Goal: Task Accomplishment & Management: Complete application form

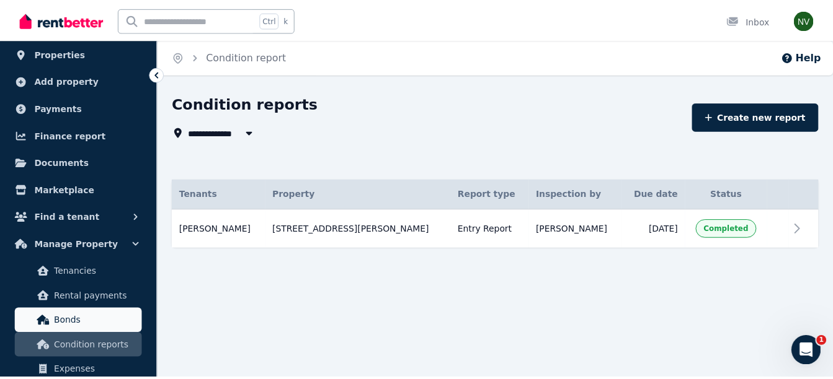
scroll to position [124, 0]
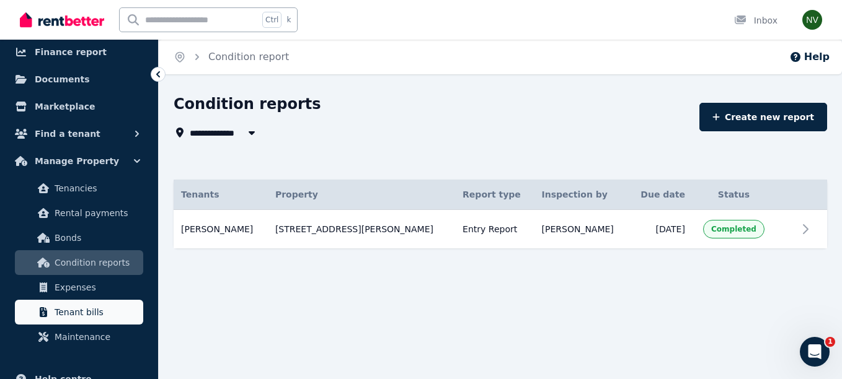
click at [69, 311] on span "Tenant bills" at bounding box center [97, 312] width 84 height 15
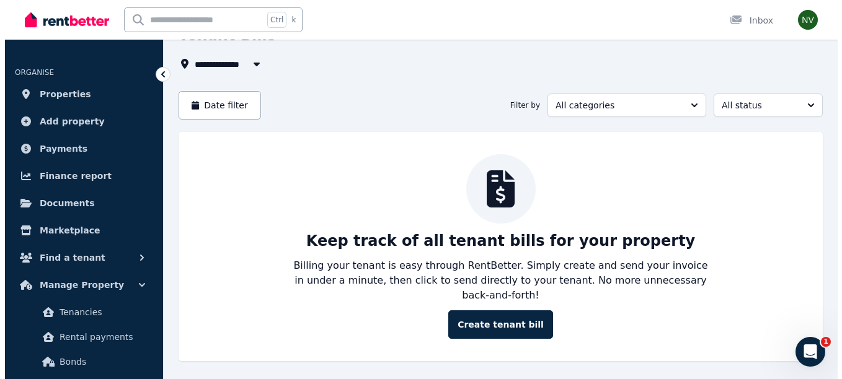
scroll to position [81, 0]
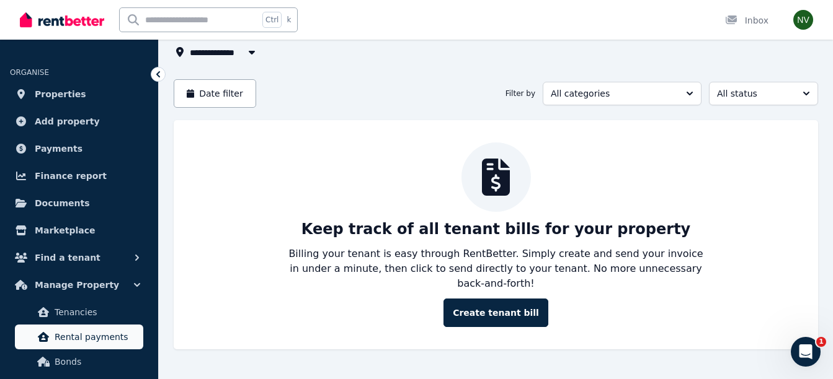
click at [84, 332] on span "Rental payments" at bounding box center [97, 337] width 84 height 15
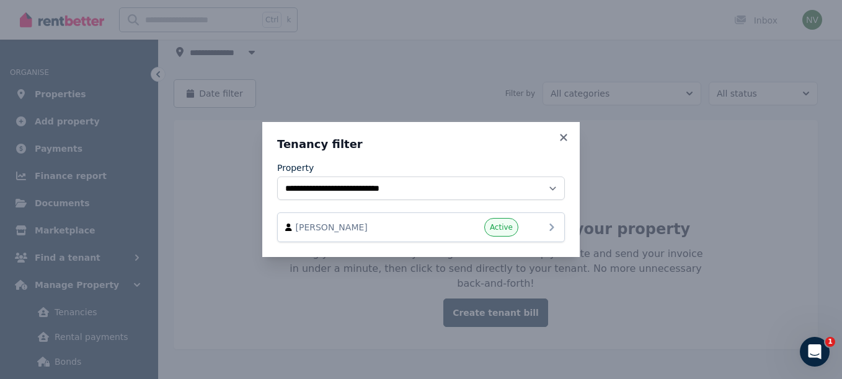
click at [548, 228] on icon at bounding box center [551, 227] width 15 height 15
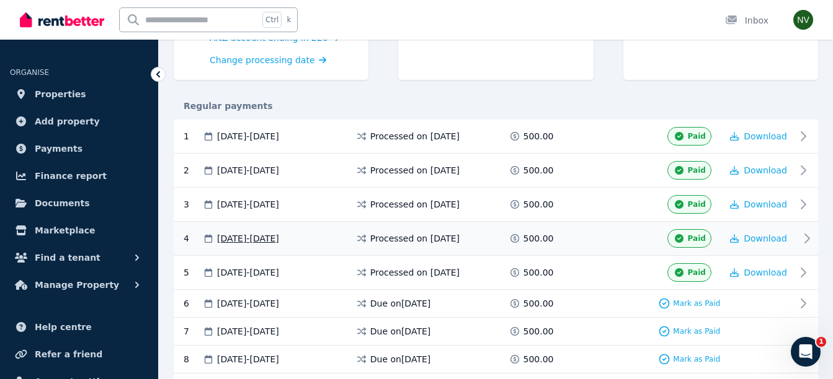
scroll to position [186, 0]
click at [763, 136] on span "Download" at bounding box center [764, 136] width 43 height 10
click at [803, 136] on icon at bounding box center [806, 135] width 15 height 15
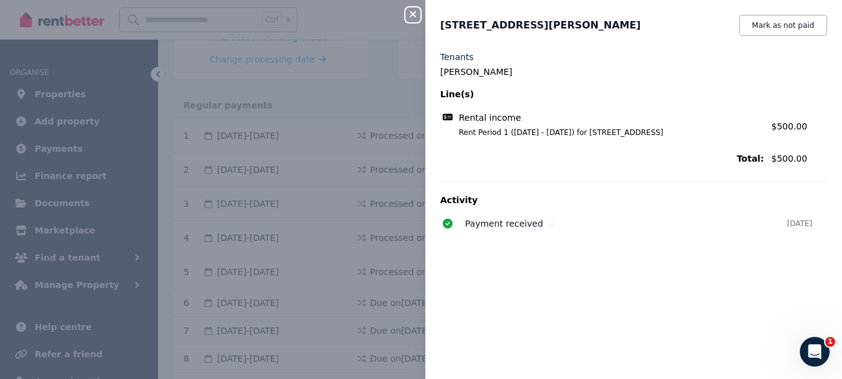
click at [412, 17] on icon "button" at bounding box center [412, 14] width 15 height 10
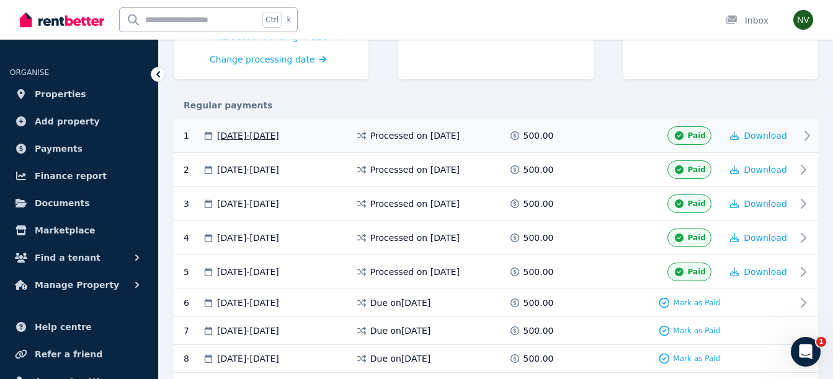
click at [389, 131] on span "Processed on [DATE]" at bounding box center [414, 136] width 89 height 12
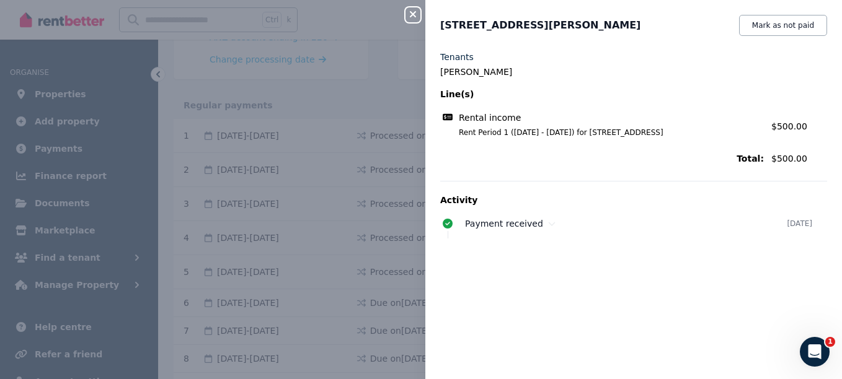
click at [409, 16] on icon "button" at bounding box center [412, 14] width 15 height 10
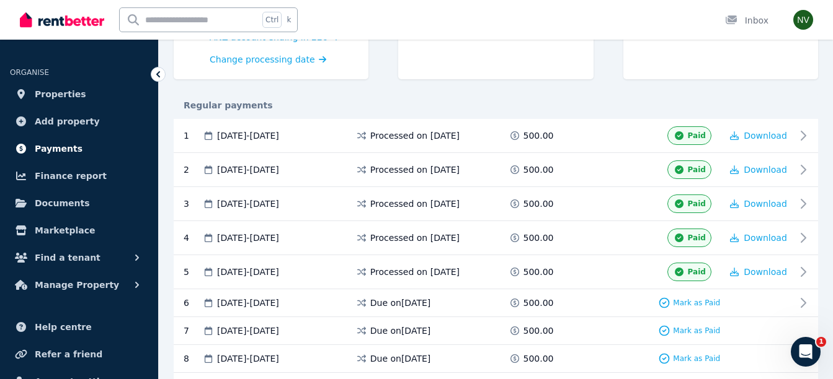
click at [58, 153] on span "Payments" at bounding box center [59, 148] width 48 height 15
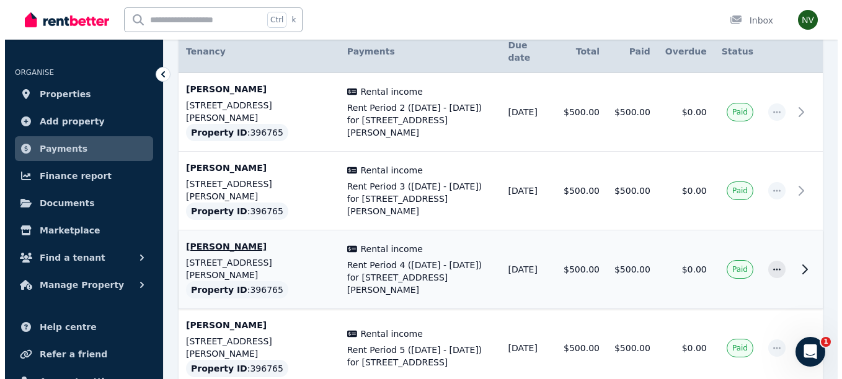
scroll to position [161, 0]
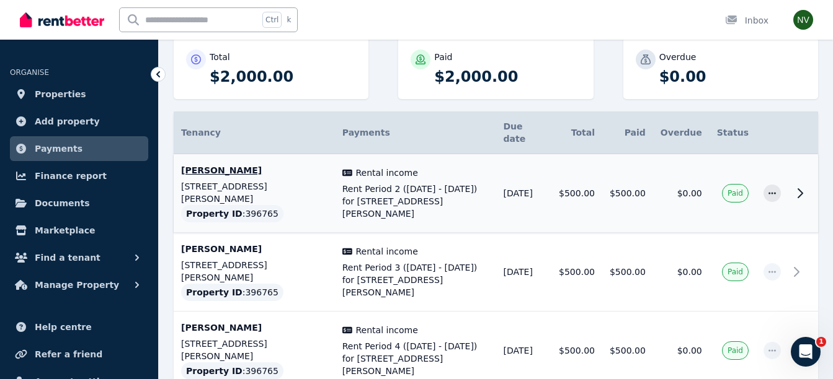
click at [795, 186] on icon at bounding box center [799, 193] width 15 height 15
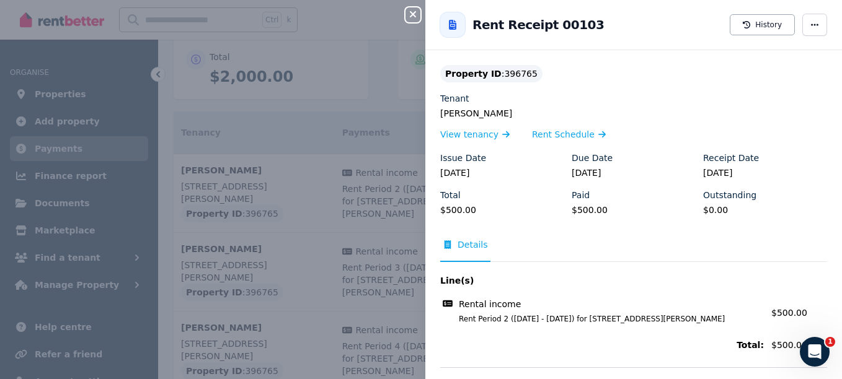
scroll to position [40, 0]
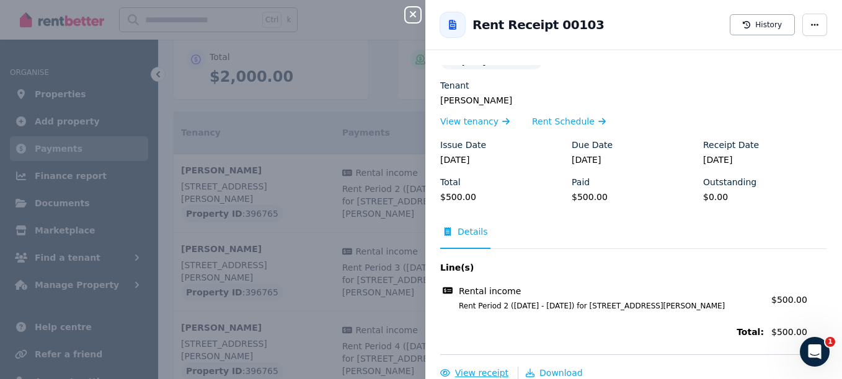
click at [477, 373] on span "View receipt" at bounding box center [481, 373] width 53 height 10
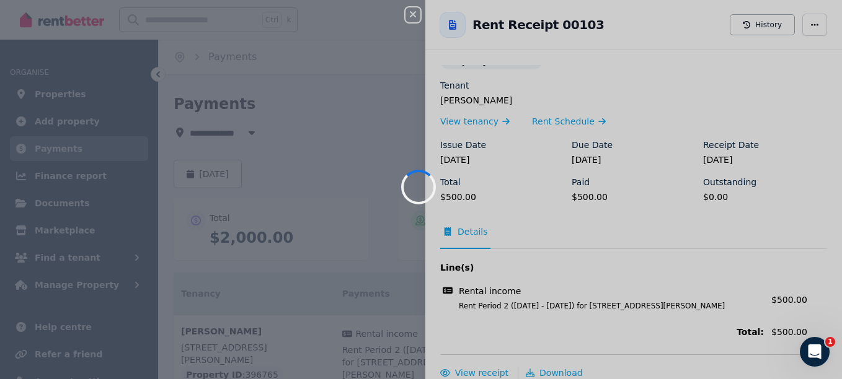
scroll to position [0, 0]
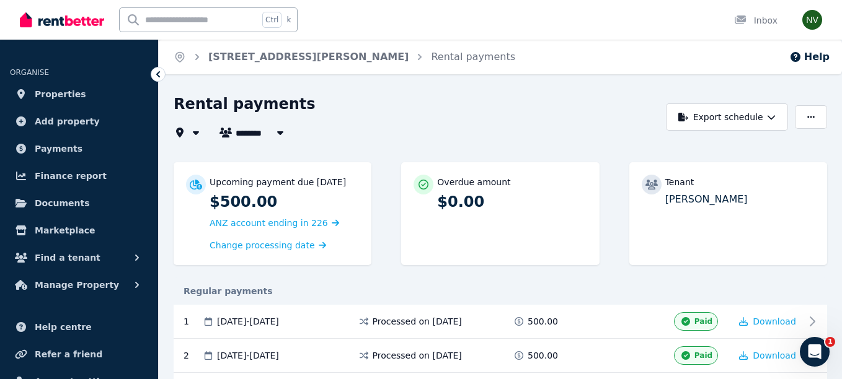
type input "**********"
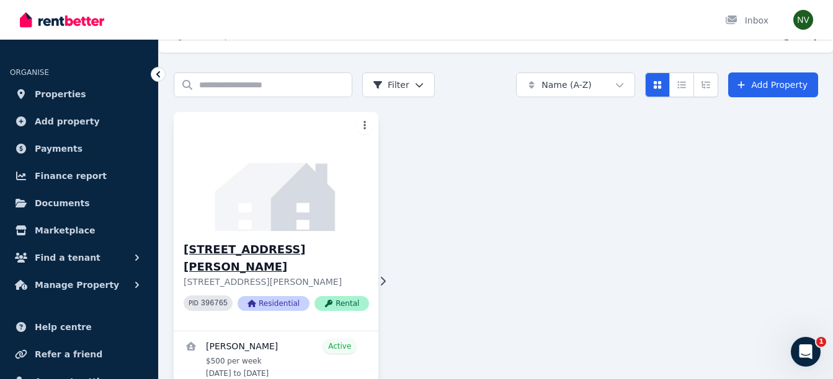
scroll to position [33, 0]
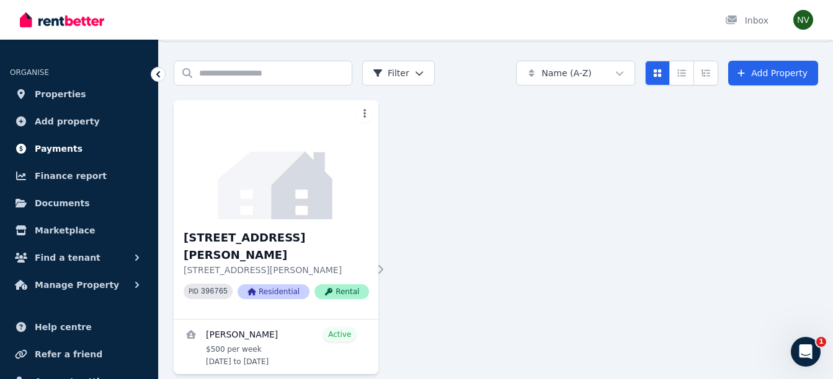
click at [55, 142] on span "Payments" at bounding box center [59, 148] width 48 height 15
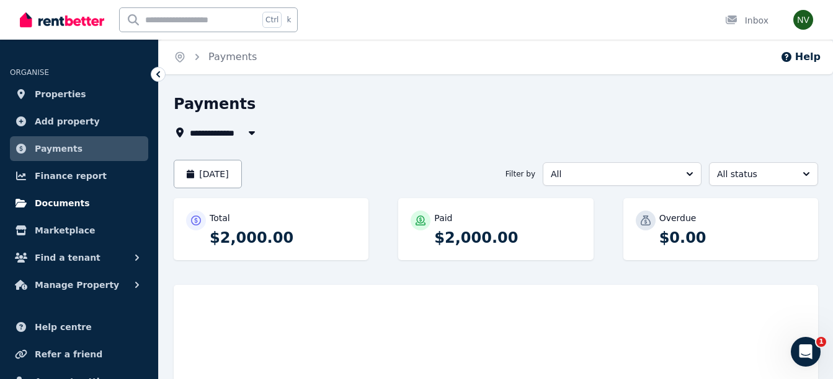
click at [60, 198] on span "Documents" at bounding box center [62, 203] width 55 height 15
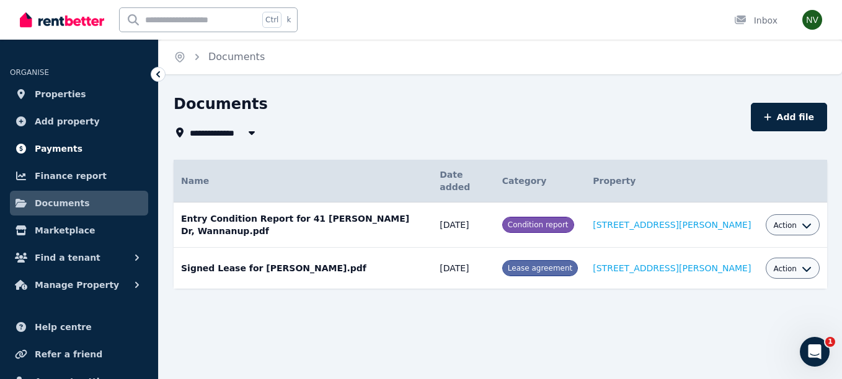
click at [51, 149] on span "Payments" at bounding box center [59, 148] width 48 height 15
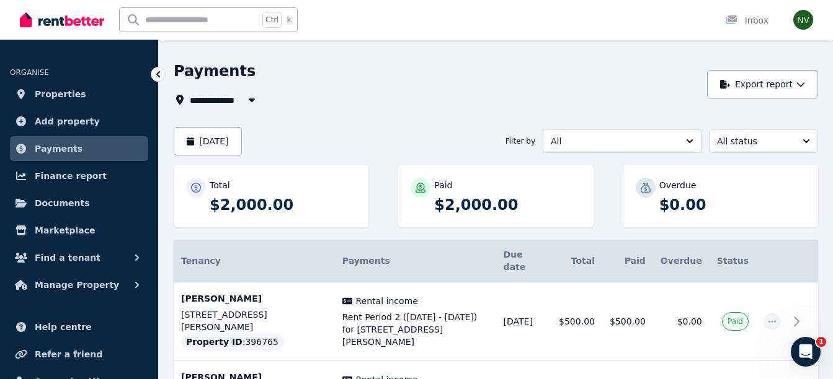
scroll to position [62, 0]
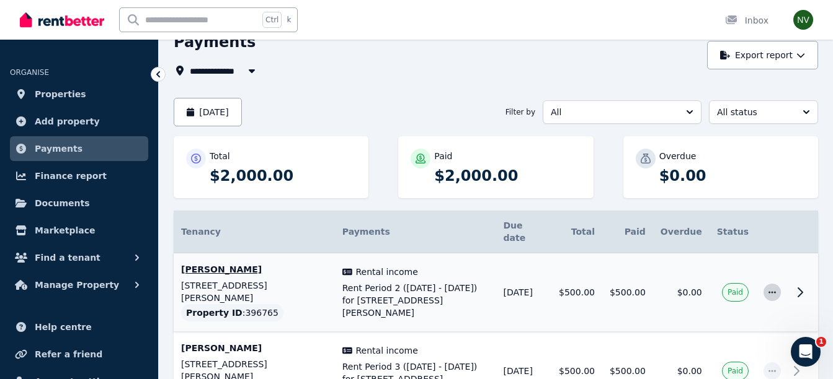
click at [773, 291] on icon "button" at bounding box center [771, 292] width 7 height 2
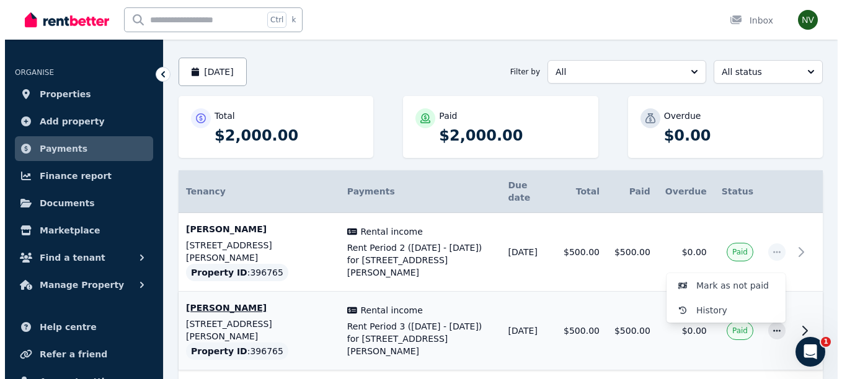
scroll to position [124, 0]
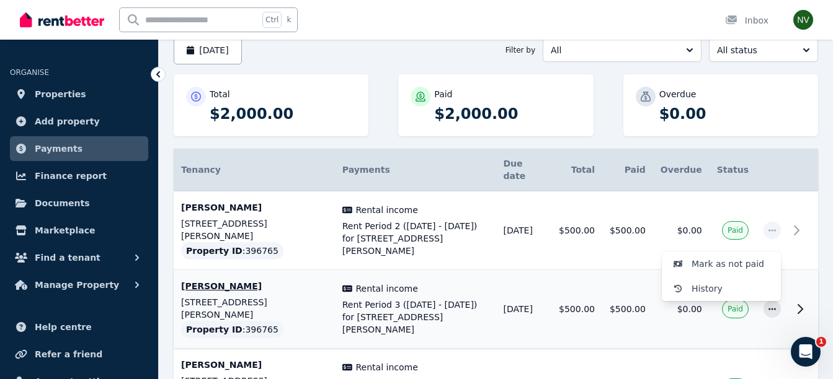
click at [592, 321] on td "$500.00" at bounding box center [576, 309] width 51 height 79
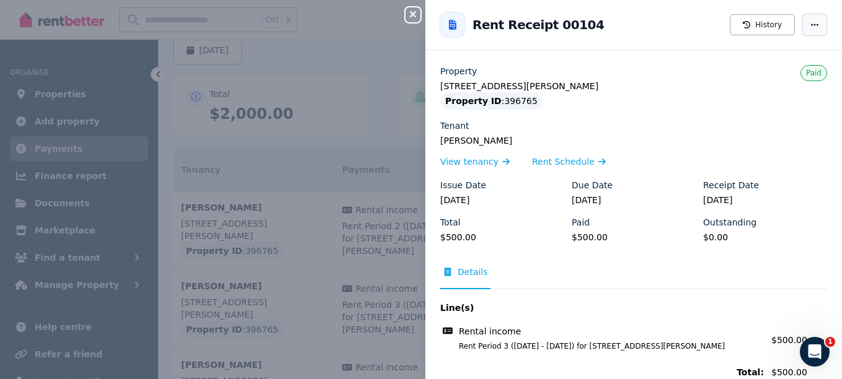
click at [807, 19] on span "button" at bounding box center [814, 25] width 25 height 22
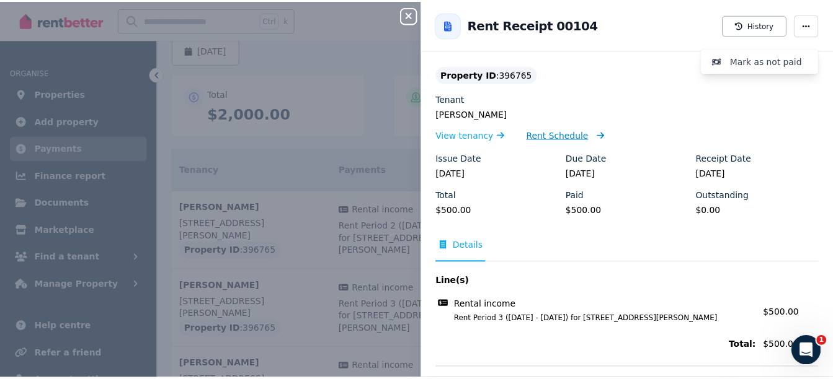
scroll to position [40, 0]
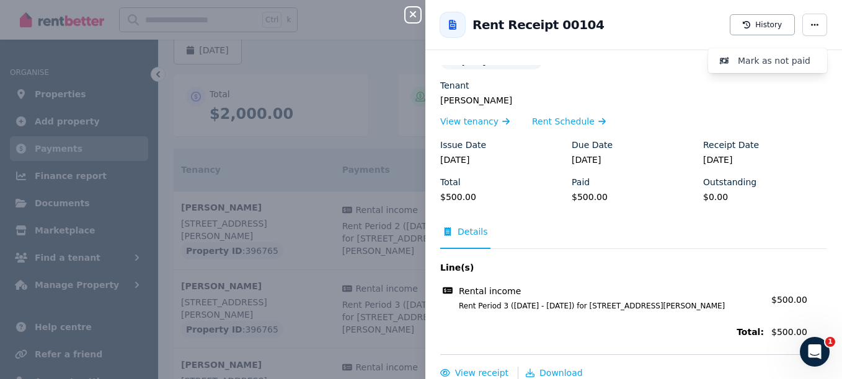
click at [304, 50] on div "Close panel Back to Rent Receipt 00104 History Mark as not paid Property [STREE…" at bounding box center [421, 189] width 842 height 379
click at [412, 14] on icon "button" at bounding box center [413, 14] width 6 height 6
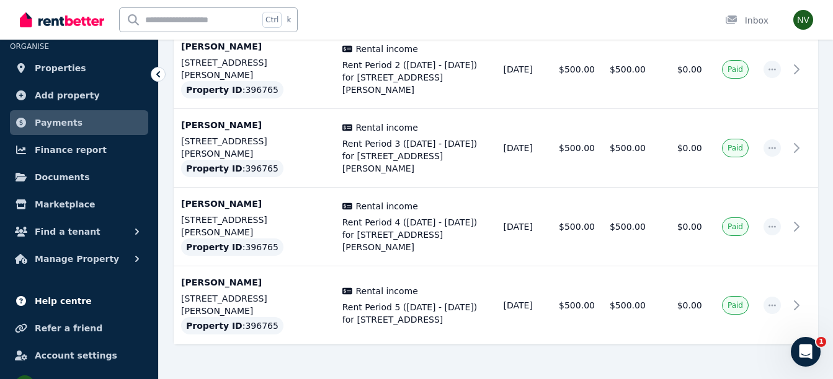
scroll to position [50, 0]
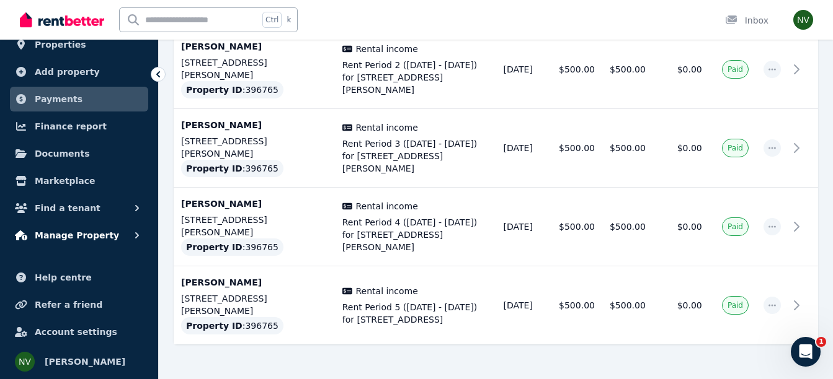
click at [86, 240] on span "Manage Property" at bounding box center [77, 235] width 84 height 15
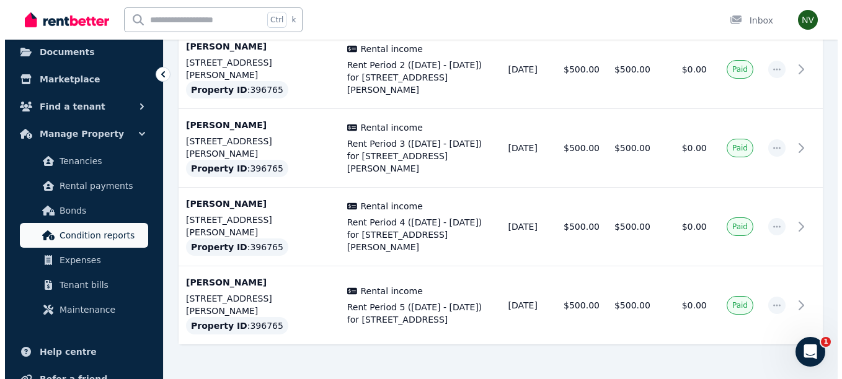
scroll to position [174, 0]
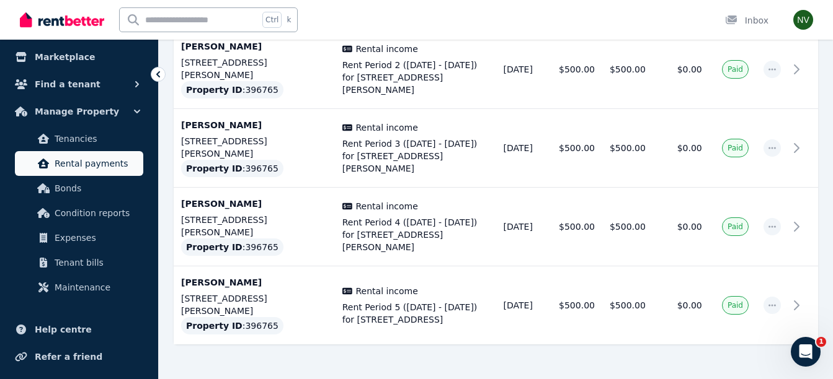
click at [99, 162] on span "Rental payments" at bounding box center [97, 163] width 84 height 15
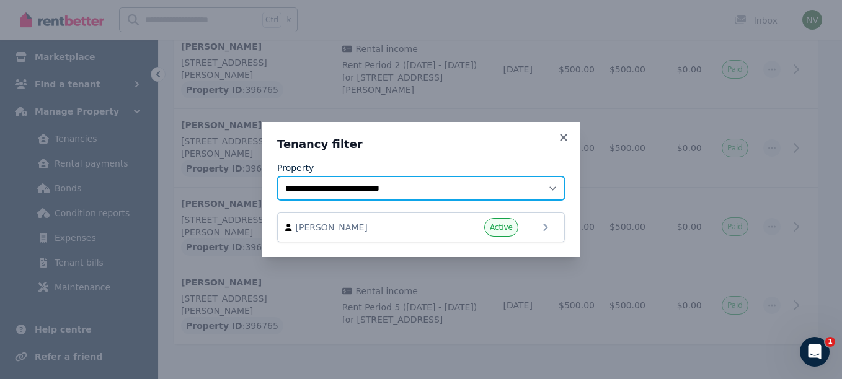
click at [550, 188] on select "**********" at bounding box center [421, 189] width 288 height 24
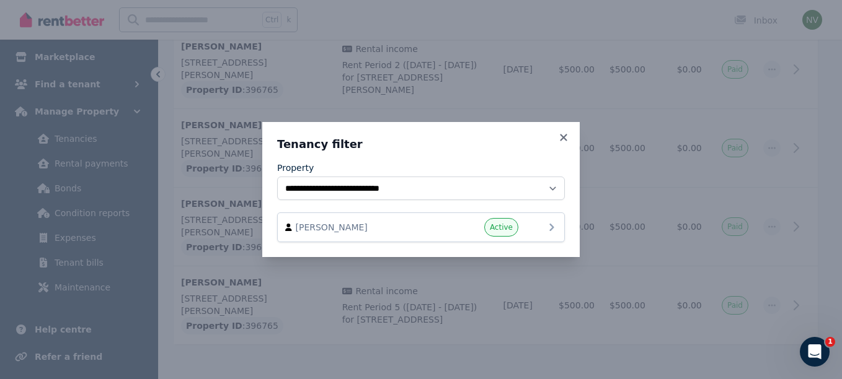
click at [546, 224] on icon at bounding box center [551, 227] width 15 height 15
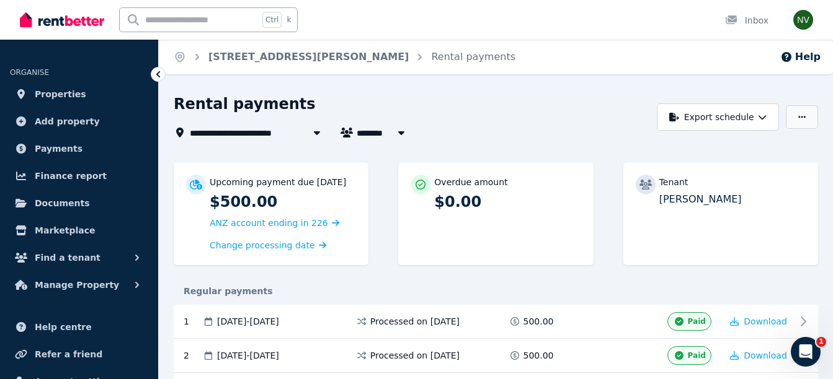
click at [799, 116] on icon "button" at bounding box center [801, 117] width 7 height 9
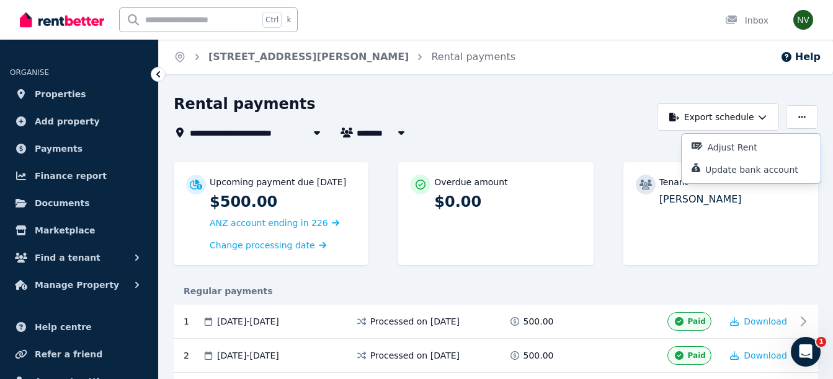
click at [488, 87] on div "**********" at bounding box center [416, 189] width 833 height 379
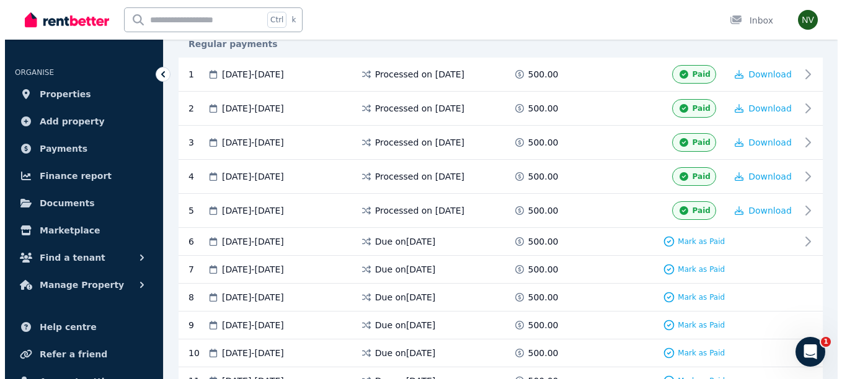
scroll to position [310, 0]
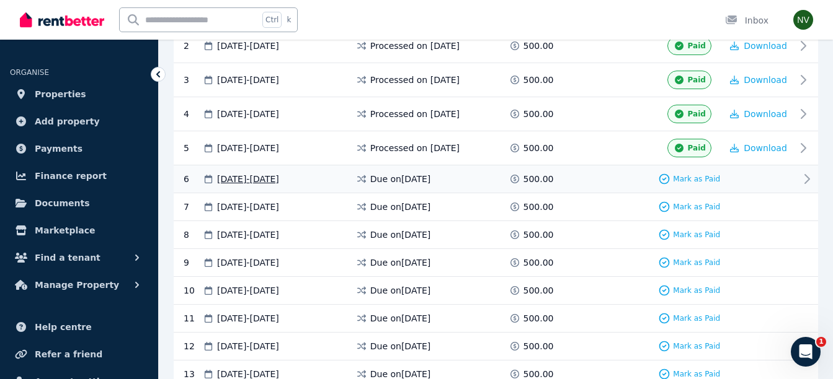
click at [804, 177] on icon at bounding box center [806, 179] width 15 height 15
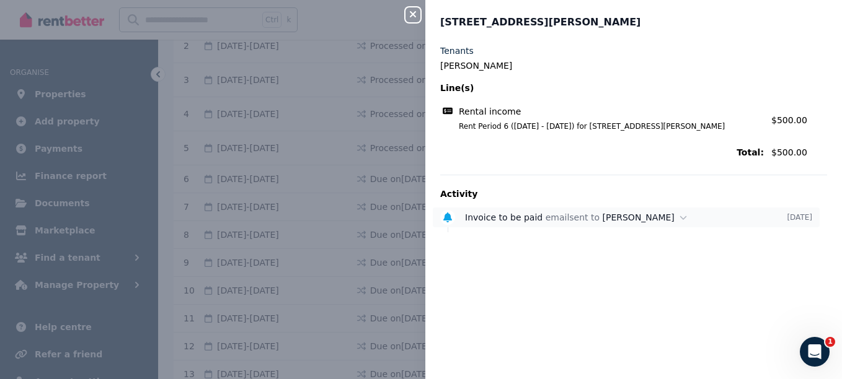
click at [605, 218] on span "[PERSON_NAME]" at bounding box center [639, 218] width 72 height 10
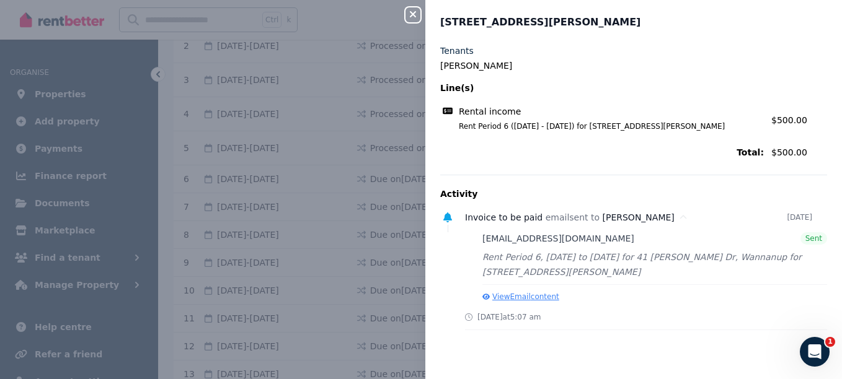
click at [533, 295] on button "View Email content" at bounding box center [520, 297] width 77 height 10
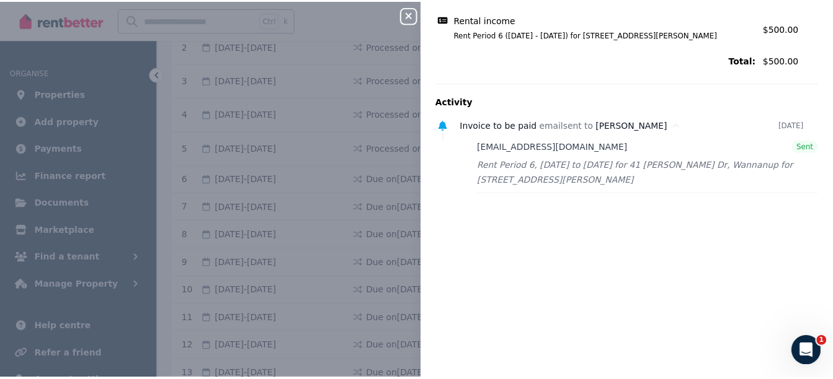
scroll to position [124, 0]
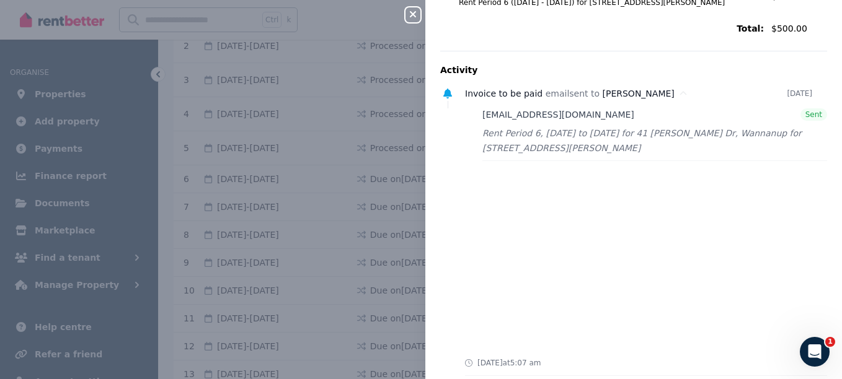
click at [348, 15] on div "Close panel [STREET_ADDRESS][PERSON_NAME] Tenants [PERSON_NAME] Line(s) Rental …" at bounding box center [421, 189] width 842 height 379
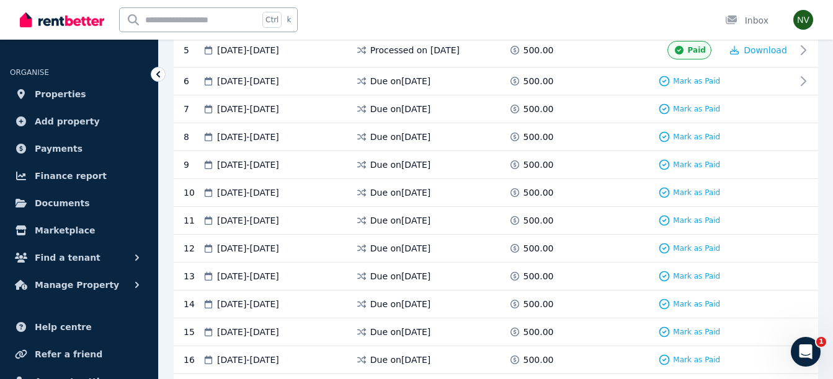
scroll to position [382, 0]
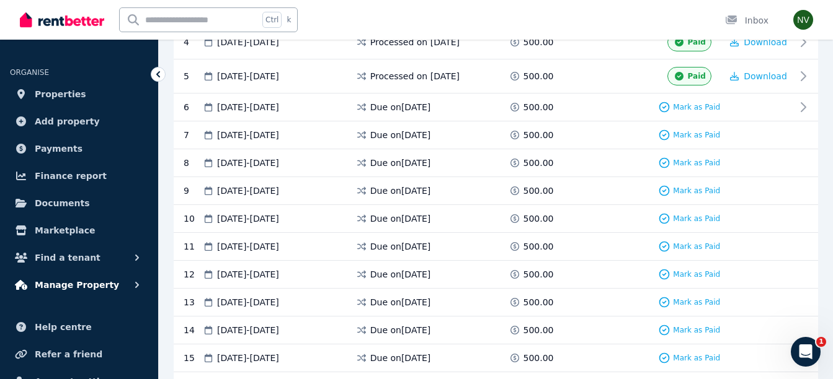
click at [138, 285] on icon "button" at bounding box center [137, 285] width 4 height 6
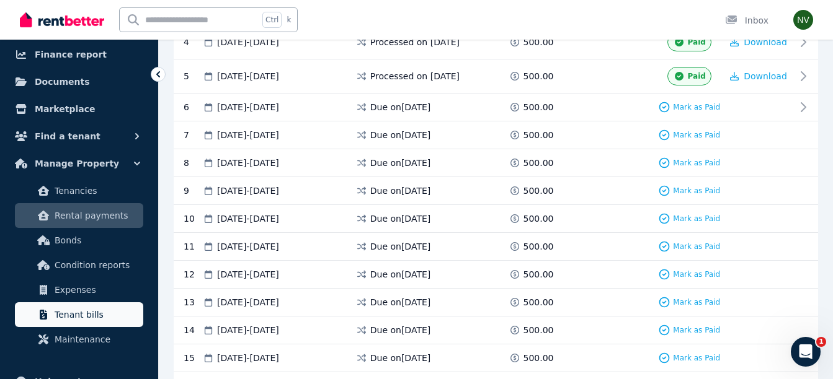
scroll to position [124, 0]
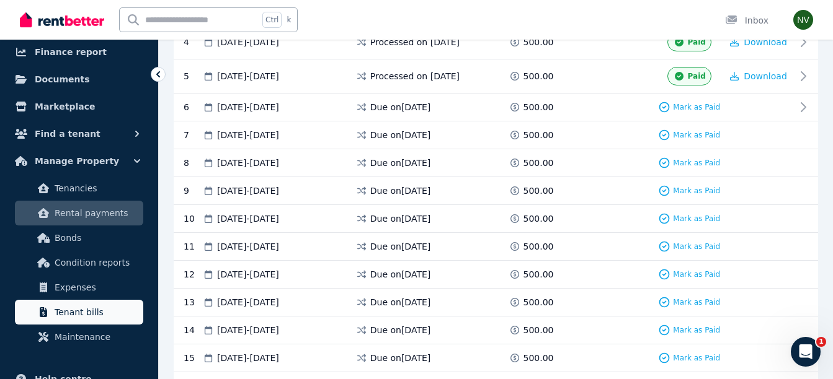
click at [82, 314] on span "Tenant bills" at bounding box center [97, 312] width 84 height 15
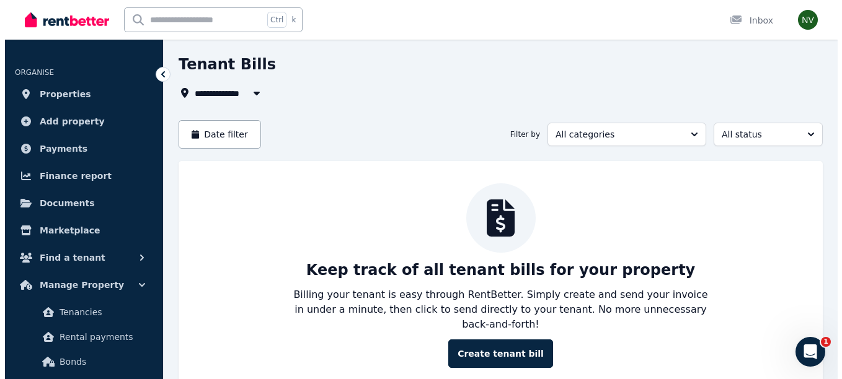
scroll to position [81, 0]
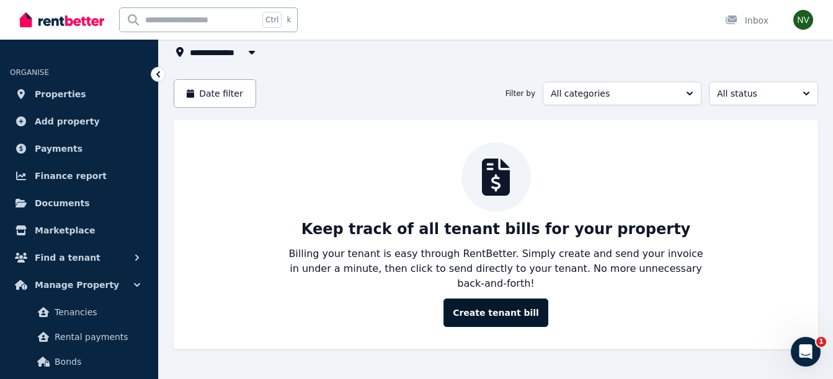
click at [496, 299] on button "Create tenant bill" at bounding box center [495, 313] width 105 height 29
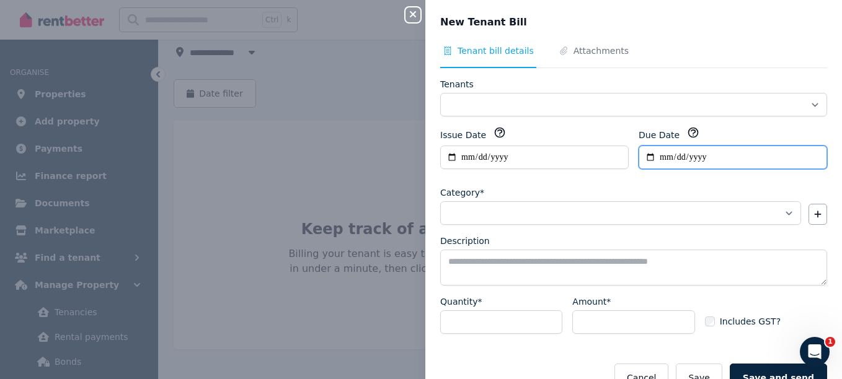
click at [657, 158] on input "Due Date" at bounding box center [733, 158] width 188 height 24
type input "**********"
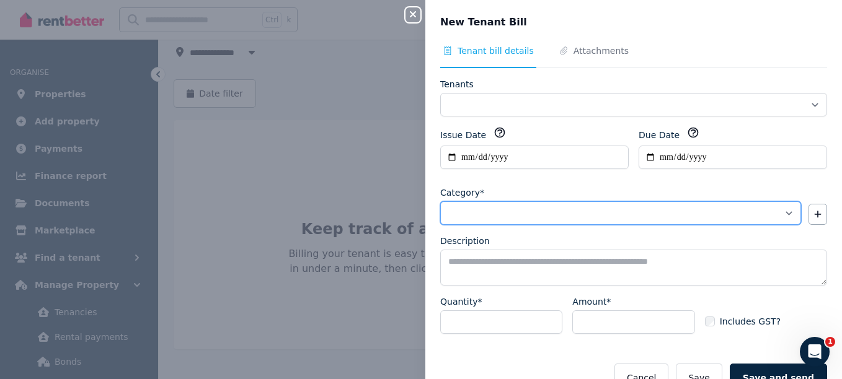
click at [532, 211] on select "**********" at bounding box center [620, 214] width 361 height 24
select select "**********"
click at [440, 202] on select "**********" at bounding box center [620, 214] width 361 height 24
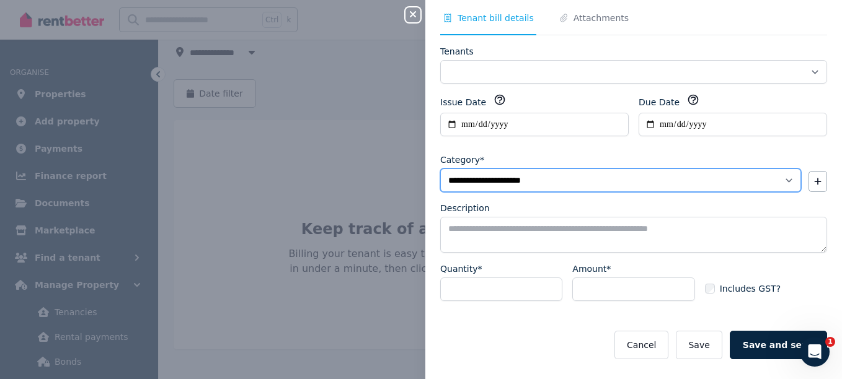
scroll to position [47, 0]
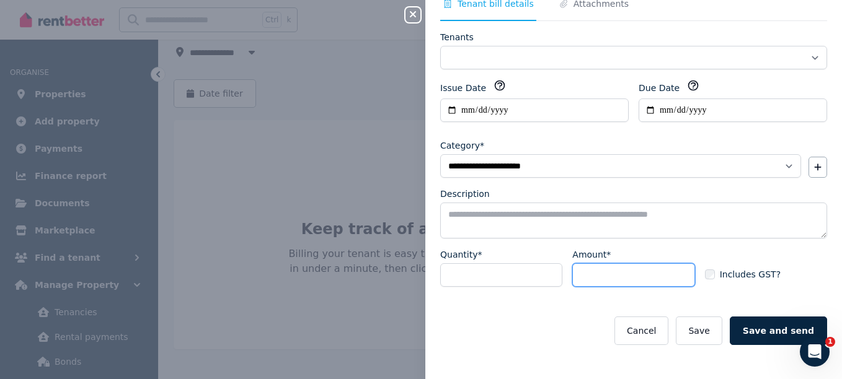
click at [593, 274] on input "Amount*" at bounding box center [633, 276] width 122 height 24
type input "***"
click at [579, 322] on div "Cancel Save Save and send" at bounding box center [633, 331] width 387 height 29
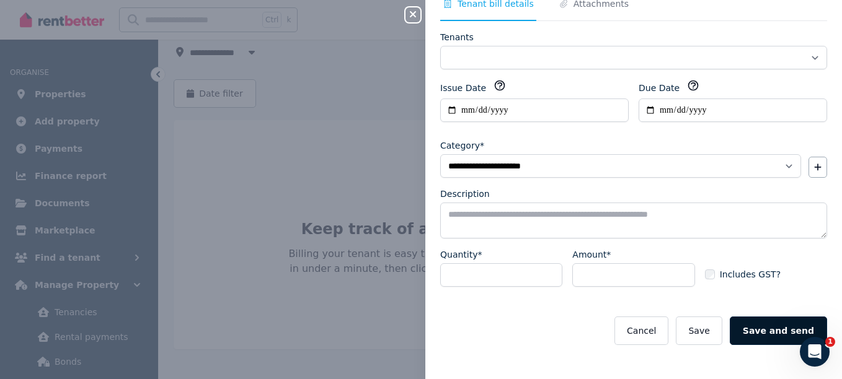
click at [774, 327] on button "Save and send" at bounding box center [778, 331] width 97 height 29
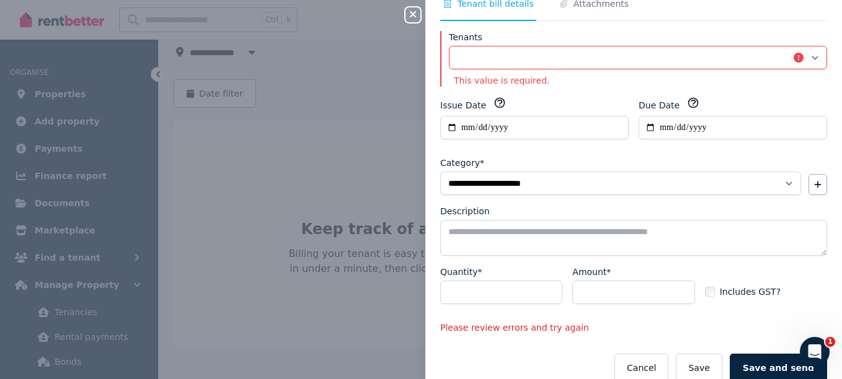
scroll to position [0, 0]
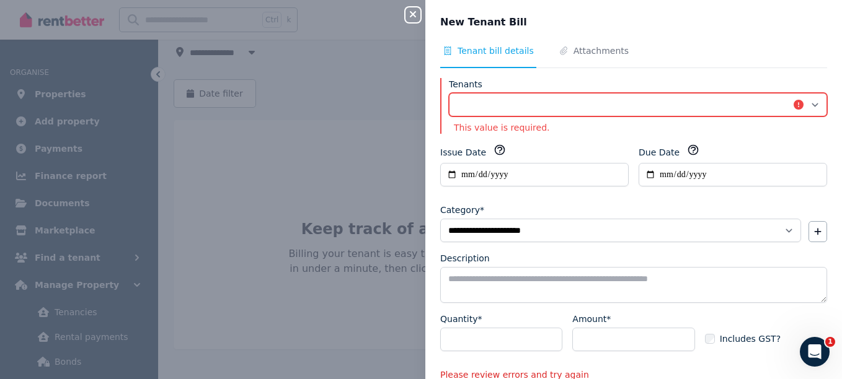
click at [802, 102] on select "********" at bounding box center [638, 105] width 378 height 24
select select "**********"
click at [449, 93] on select "********" at bounding box center [638, 105] width 378 height 24
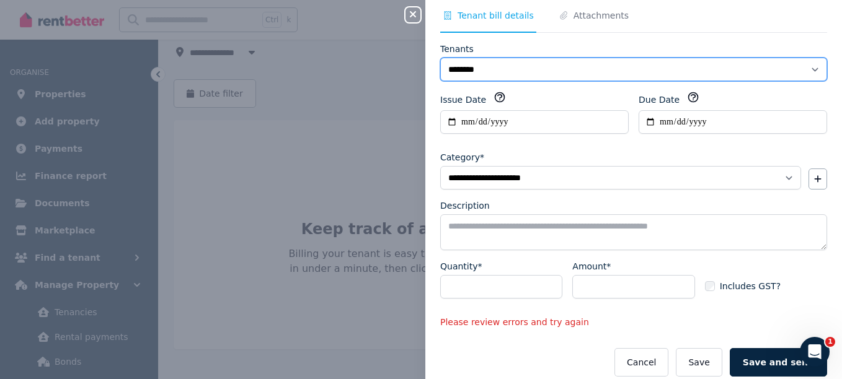
scroll to position [67, 0]
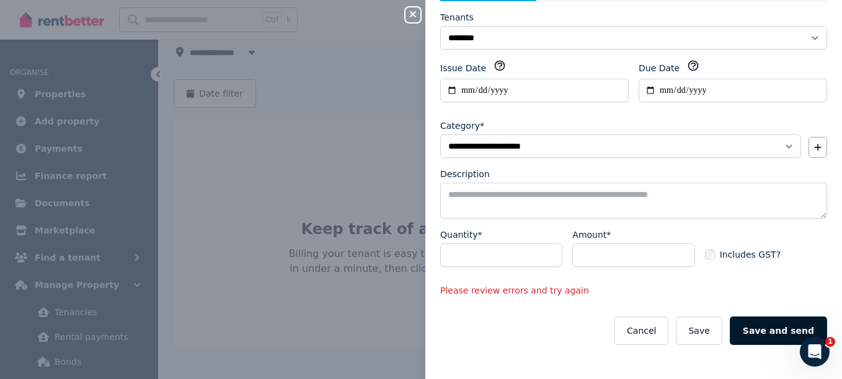
click at [771, 330] on button "Save and send" at bounding box center [778, 331] width 97 height 29
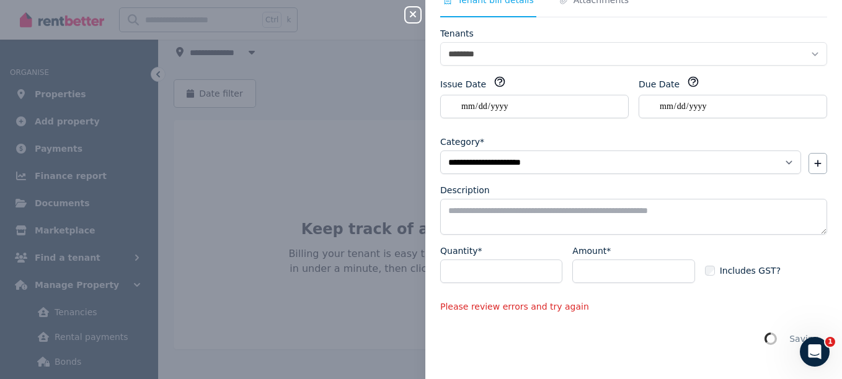
scroll to position [0, 0]
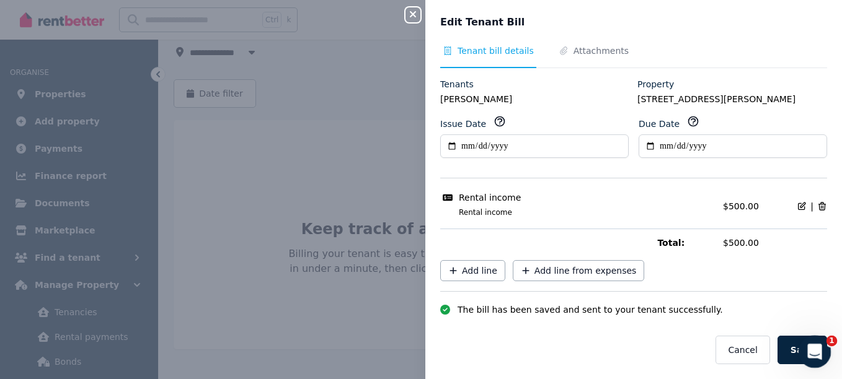
click at [818, 348] on icon "Open Intercom Messenger" at bounding box center [813, 350] width 20 height 20
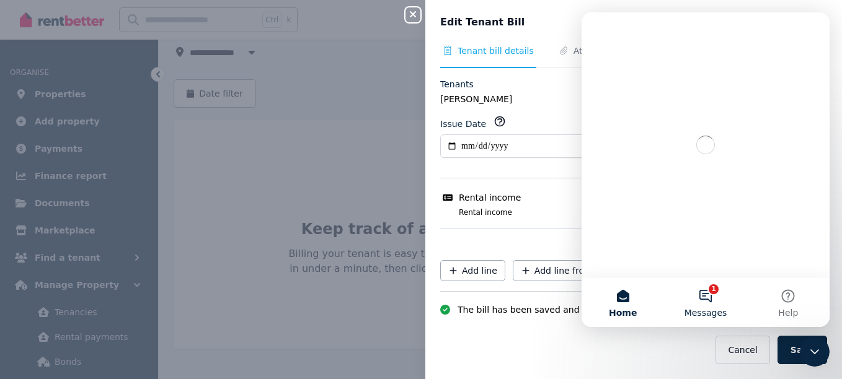
click at [713, 293] on button "1 Messages" at bounding box center [705, 303] width 82 height 50
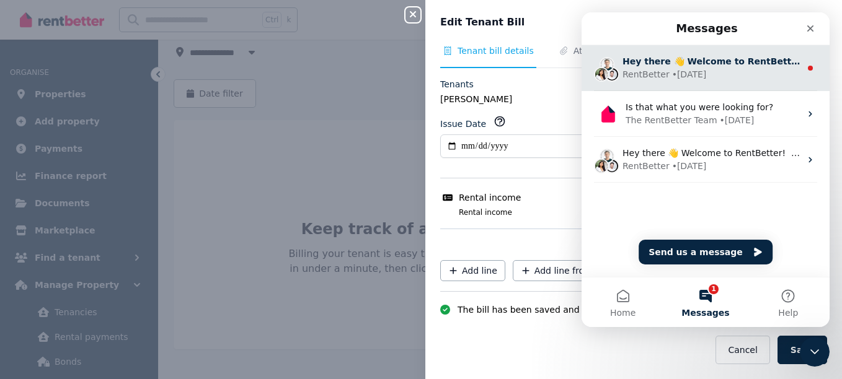
click at [733, 75] on div "RentBetter • [DATE]" at bounding box center [711, 74] width 178 height 13
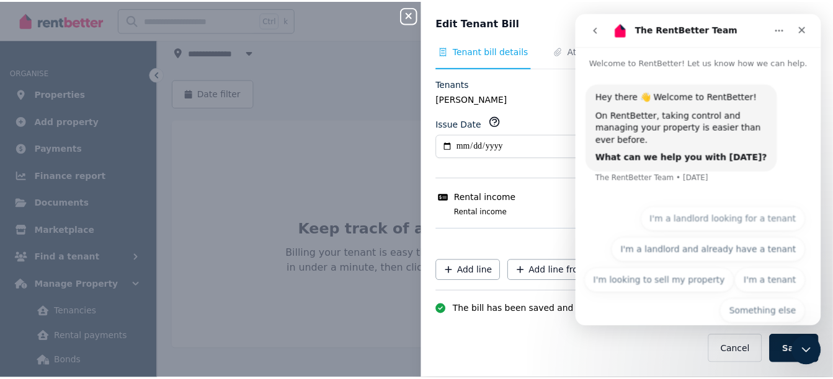
scroll to position [6, 0]
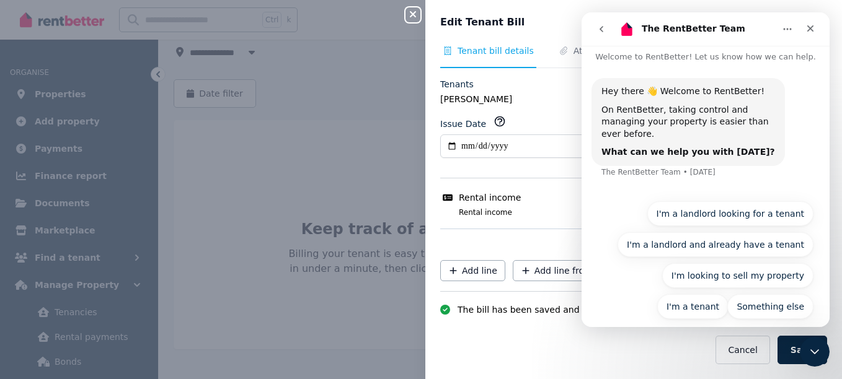
click at [288, 145] on div "**********" at bounding box center [421, 189] width 842 height 379
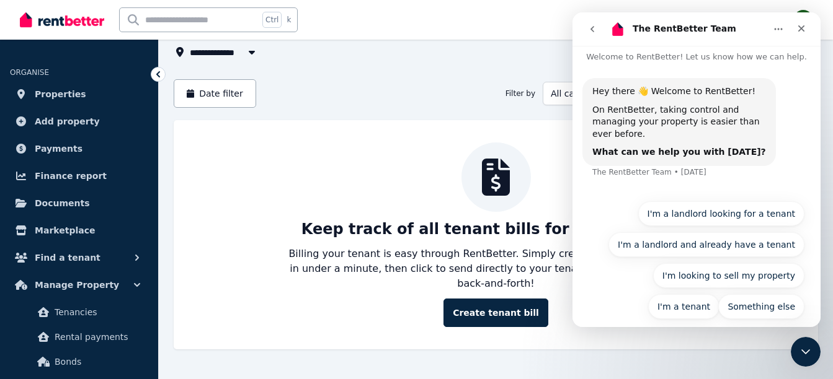
scroll to position [34, 0]
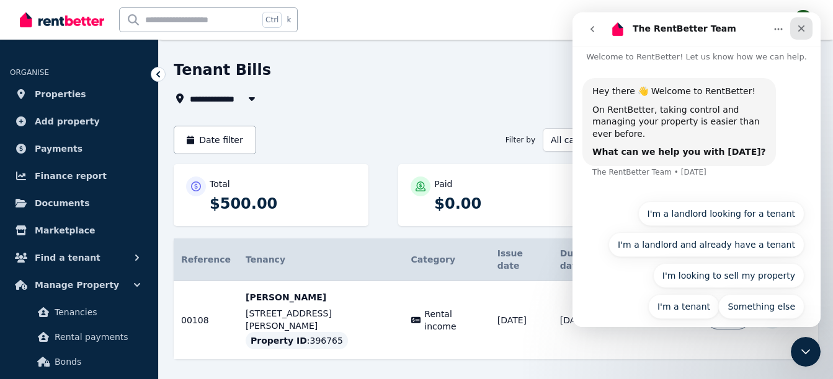
click at [798, 31] on icon "Close" at bounding box center [801, 28] width 7 height 7
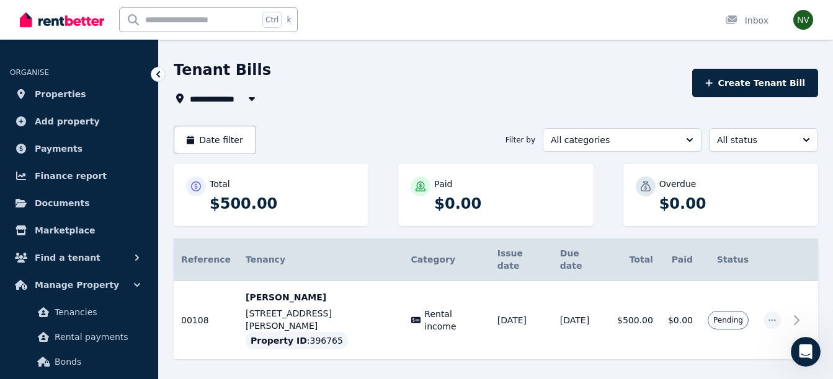
scroll to position [6, 0]
